Goal: Feedback & Contribution: Leave review/rating

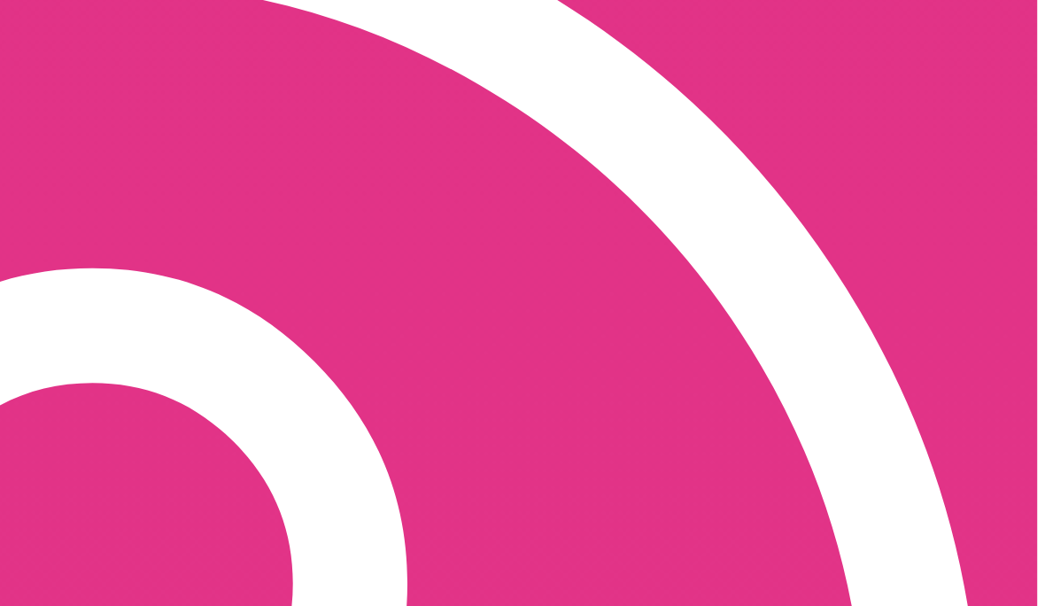
scroll to position [73, 0]
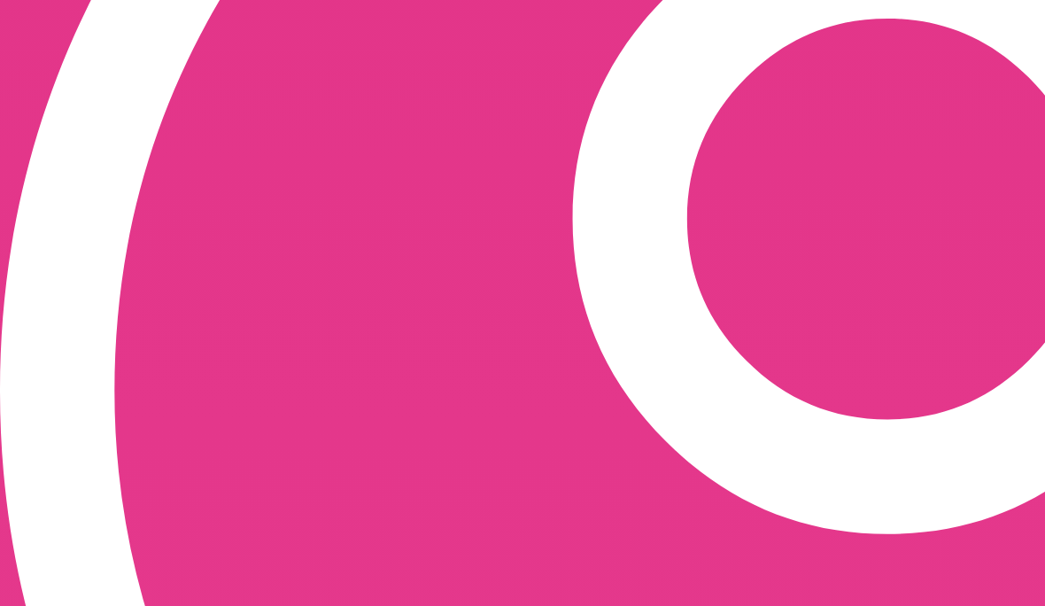
scroll to position [297, 0]
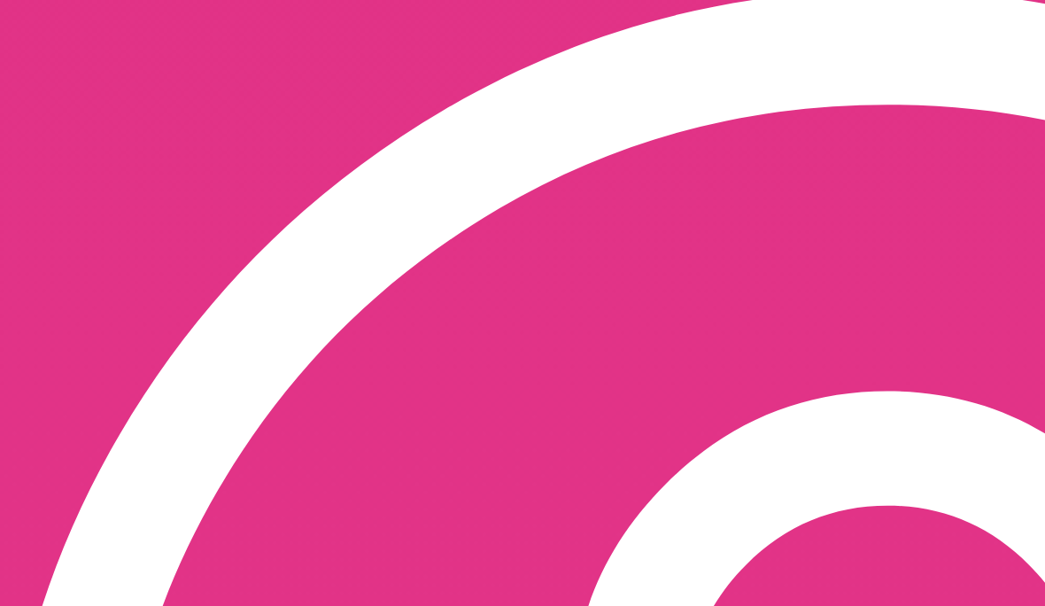
scroll to position [3, 0]
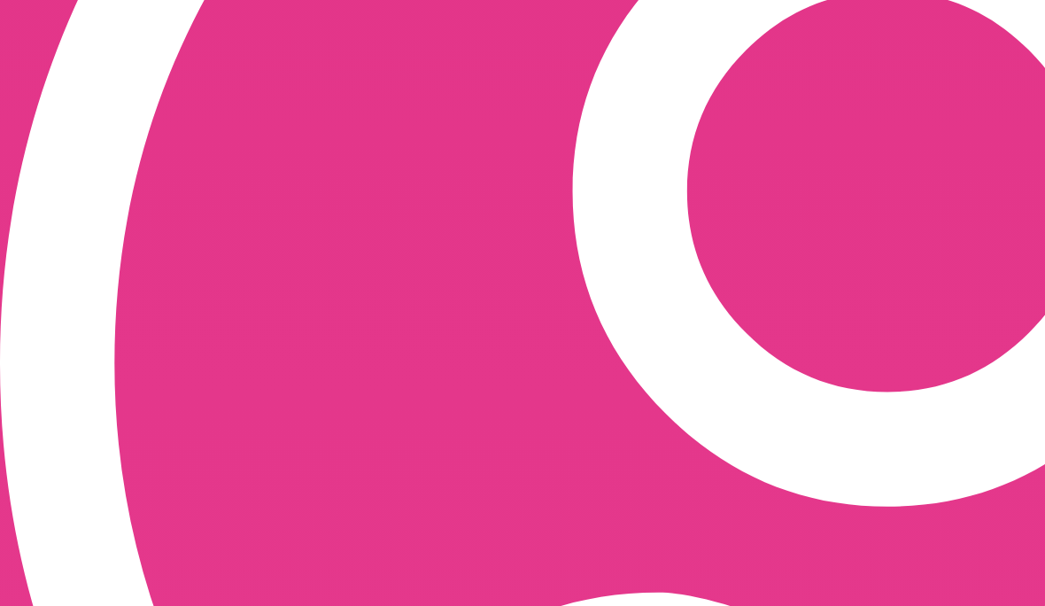
scroll to position [297, 0]
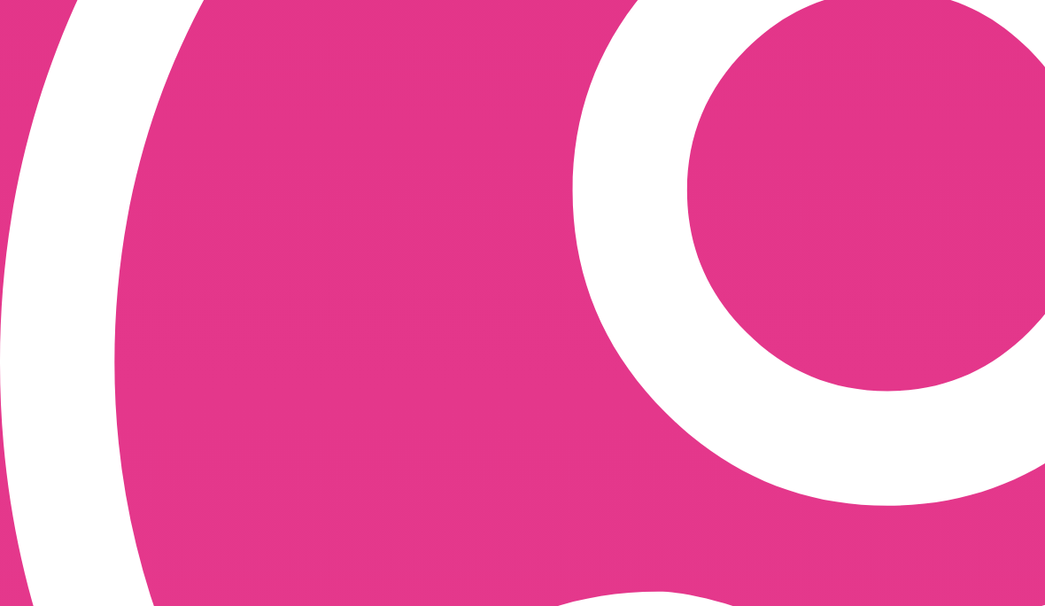
scroll to position [297, 0]
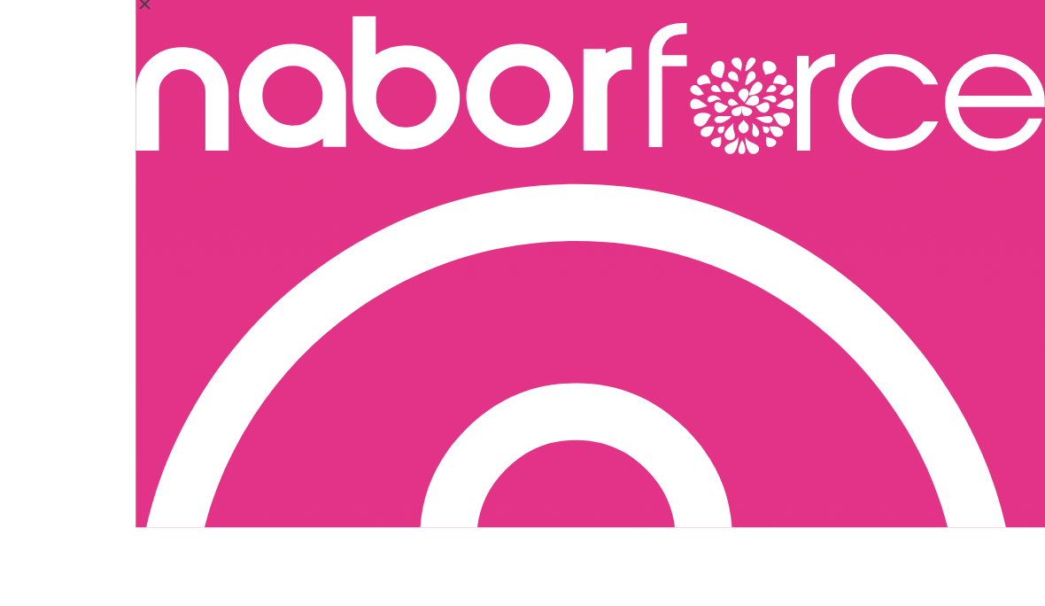
scroll to position [104, 0]
